Goal: Transaction & Acquisition: Subscribe to service/newsletter

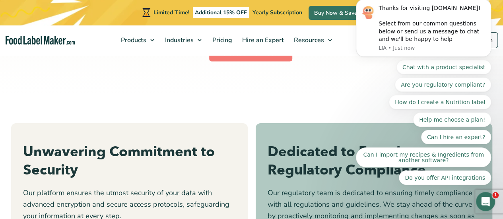
scroll to position [2227, 0]
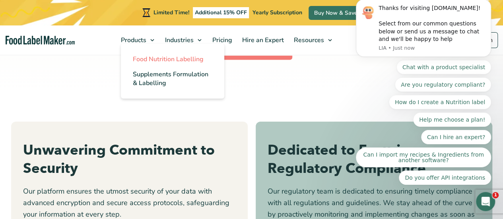
click at [172, 60] on span "Food Nutrition Labelling" at bounding box center [168, 59] width 71 height 9
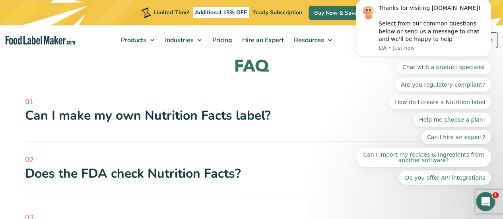
scroll to position [2028, 0]
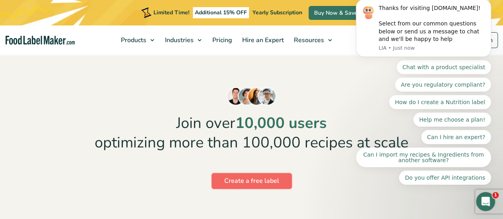
click at [271, 173] on link "Create a free label" at bounding box center [252, 181] width 80 height 16
